Goal: Find specific page/section: Find specific page/section

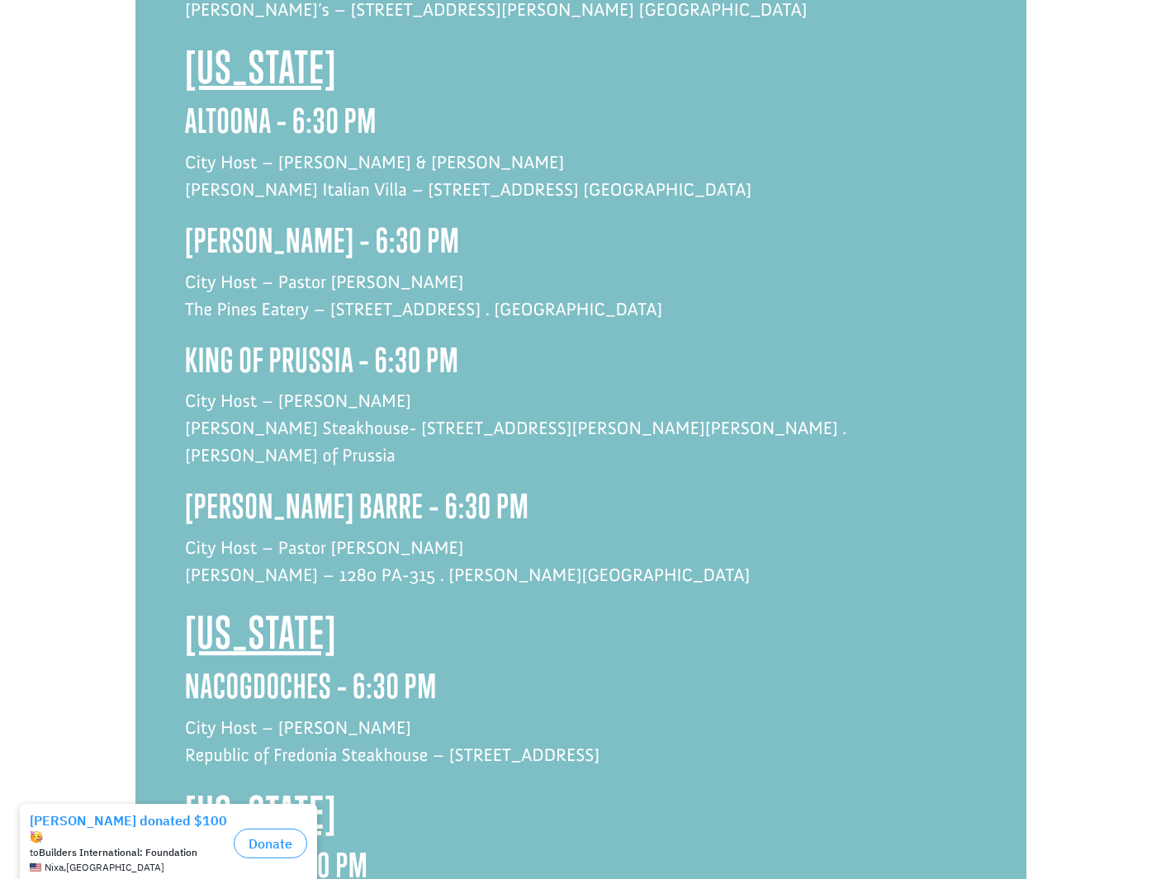
scroll to position [3617, 0]
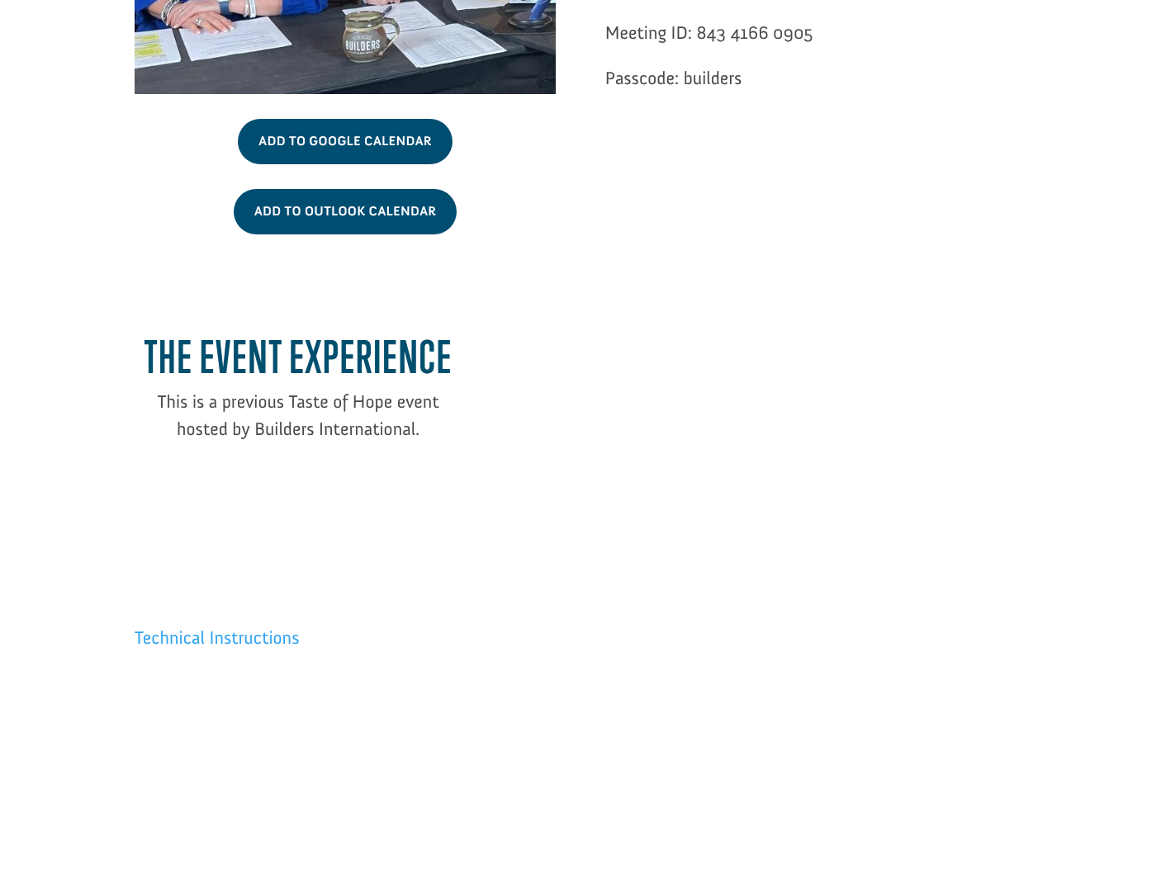
scroll to position [2686, 0]
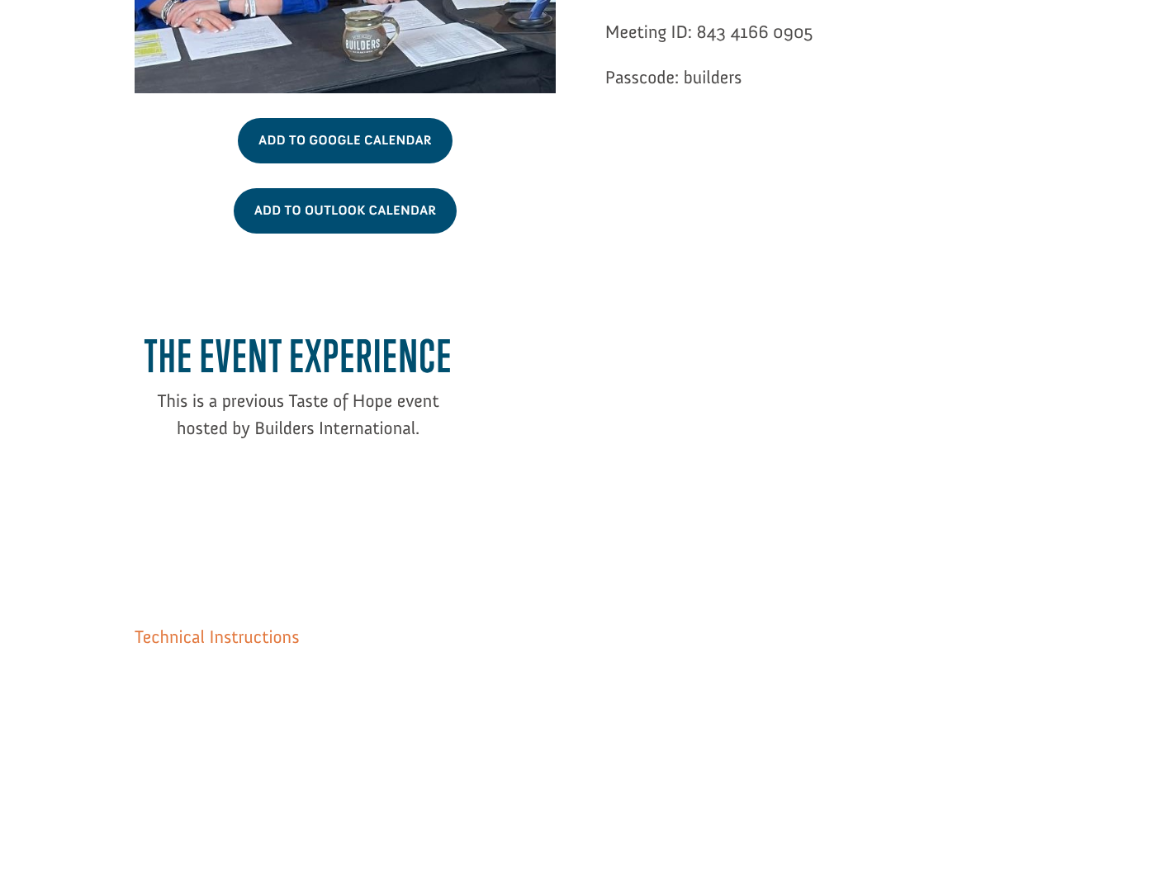
click at [258, 626] on link "Technical Instructions" at bounding box center [217, 641] width 164 height 31
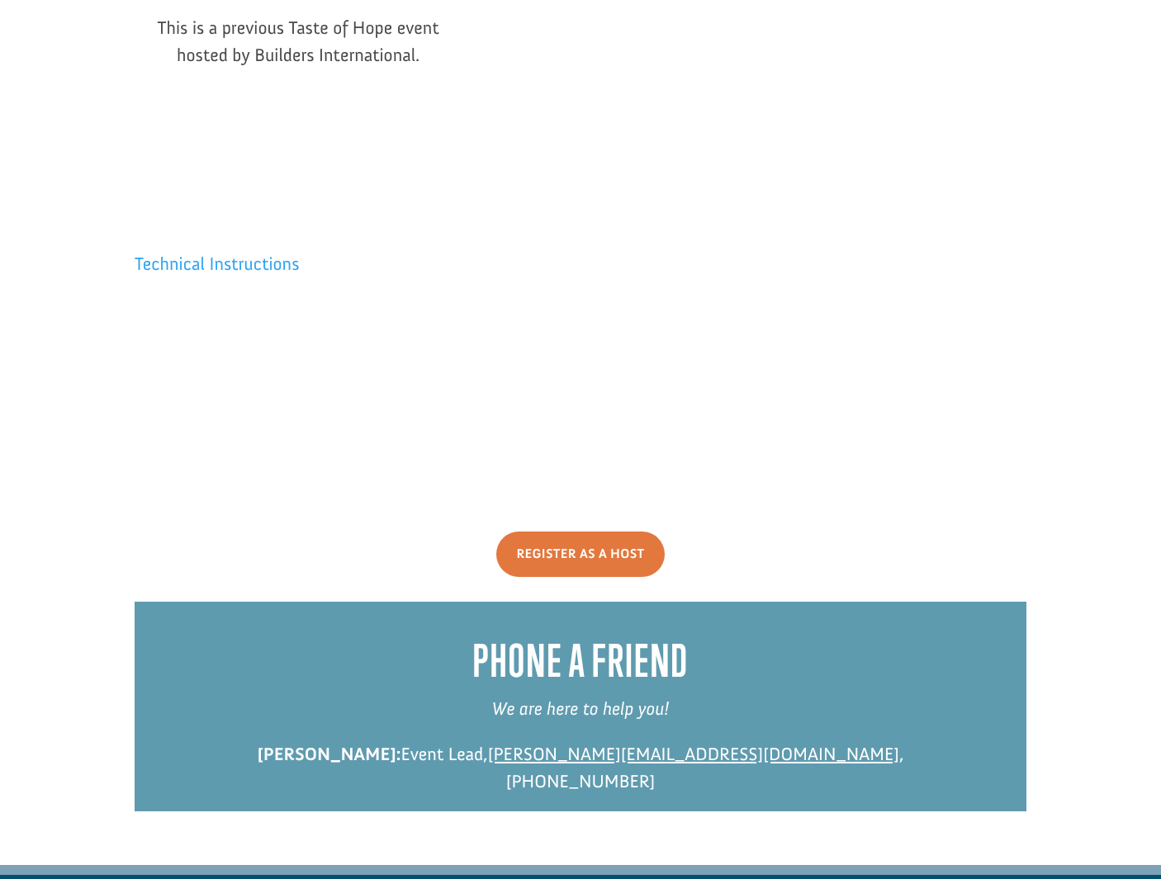
scroll to position [3058, 0]
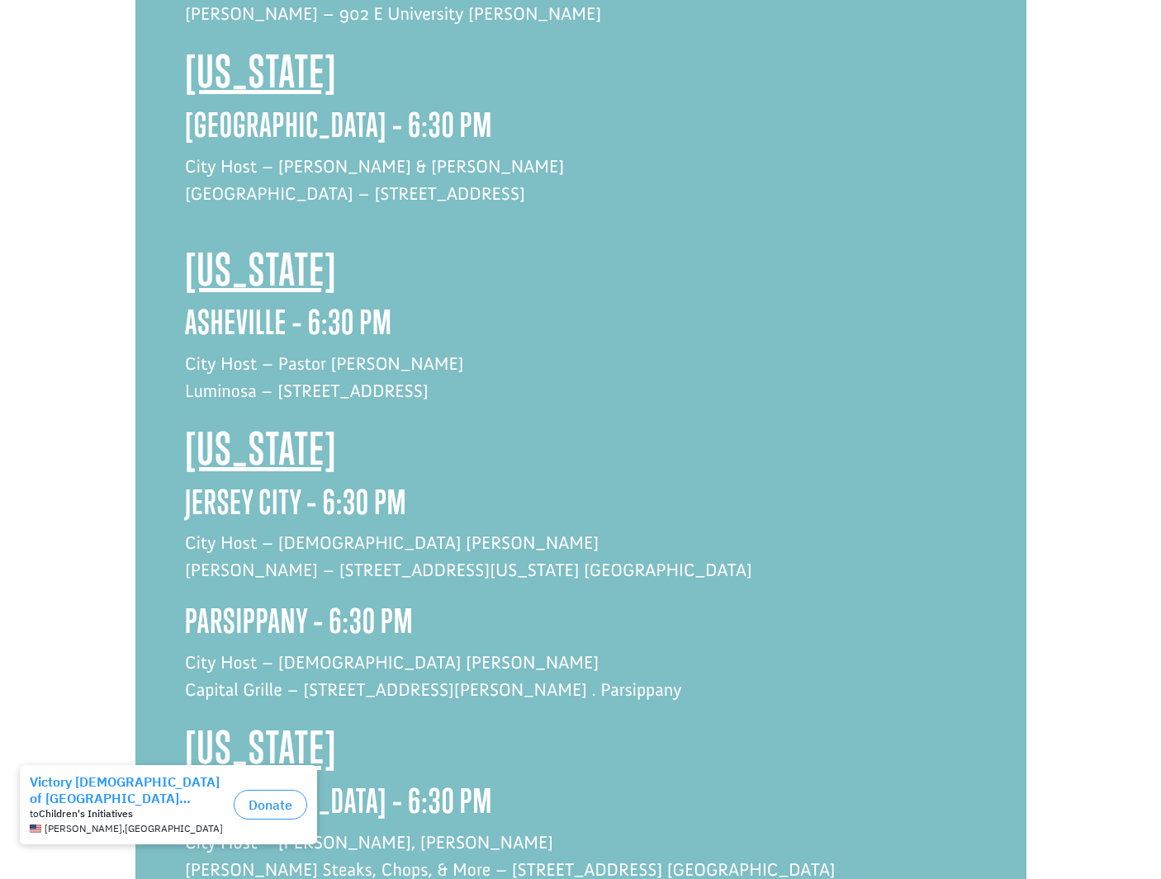
scroll to position [2155, 0]
